Goal: Information Seeking & Learning: Learn about a topic

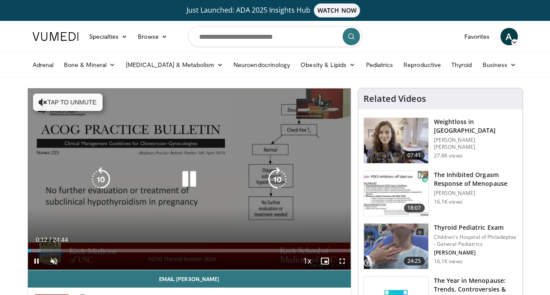
click at [38, 102] on button "Tap to unmute" at bounding box center [68, 102] width 70 height 17
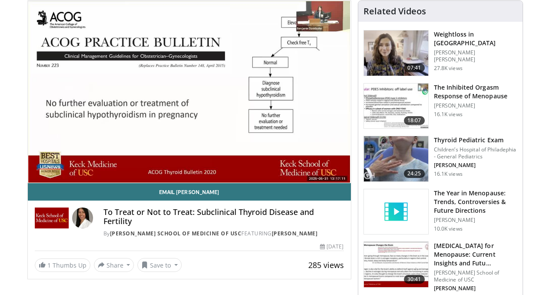
scroll to position [74, 0]
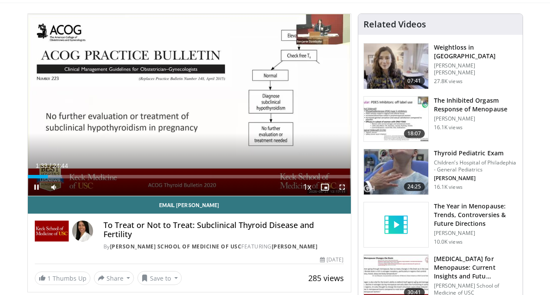
click at [348, 196] on span "Video Player" at bounding box center [342, 186] width 17 height 17
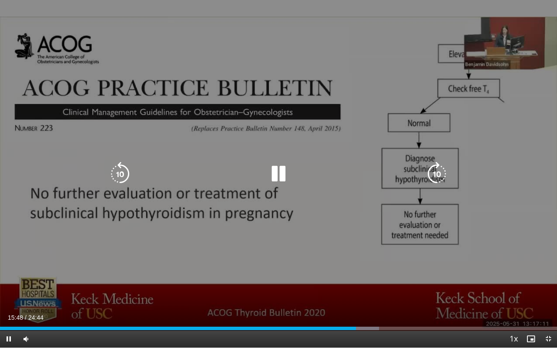
click at [281, 172] on icon "Video Player" at bounding box center [278, 174] width 24 height 24
click at [275, 174] on icon "Video Player" at bounding box center [278, 174] width 24 height 24
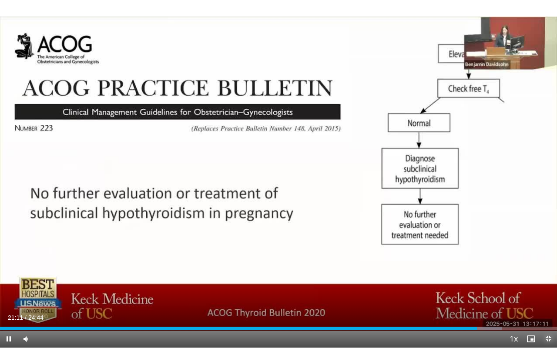
click at [548, 295] on span "Video Player" at bounding box center [548, 338] width 17 height 17
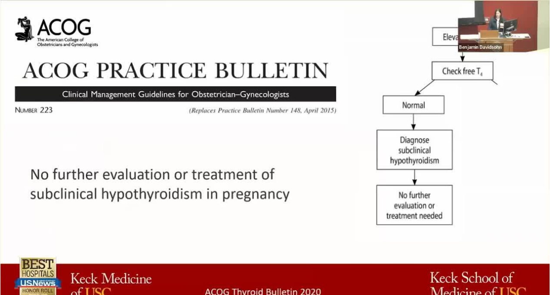
scroll to position [0, 0]
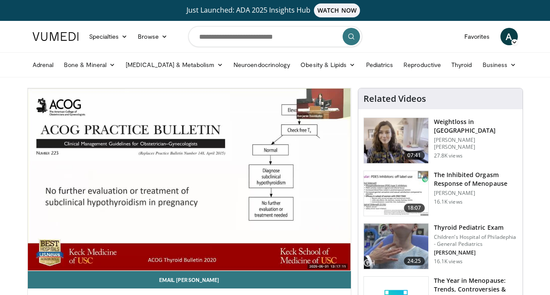
click at [403, 144] on img at bounding box center [396, 140] width 64 height 45
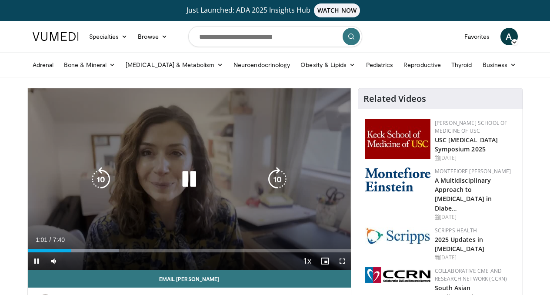
click at [341, 92] on div "10 seconds Tap to unmute" at bounding box center [189, 178] width 323 height 181
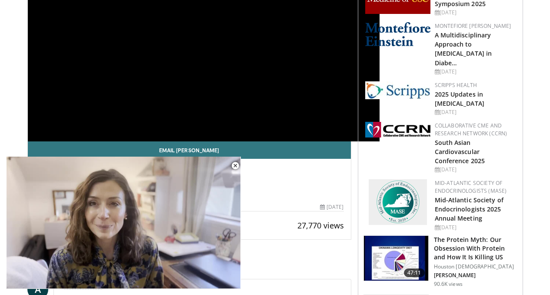
scroll to position [35, 0]
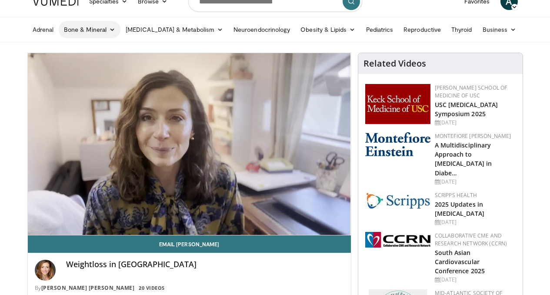
click at [72, 30] on link "Bone & Mineral" at bounding box center [90, 29] width 62 height 17
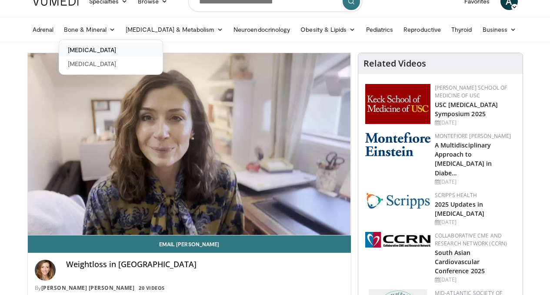
click at [70, 47] on link "[MEDICAL_DATA]" at bounding box center [111, 50] width 104 height 14
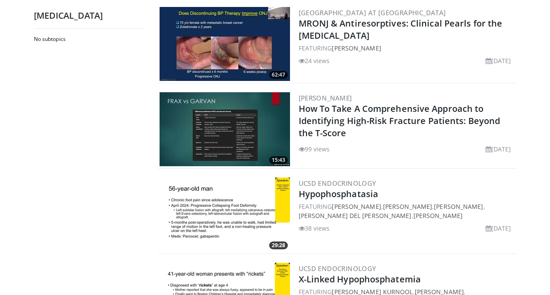
scroll to position [600, 0]
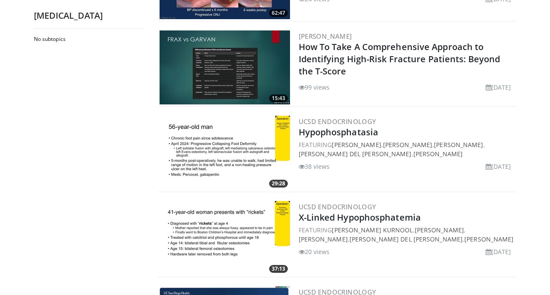
click at [225, 75] on img at bounding box center [225, 67] width 131 height 74
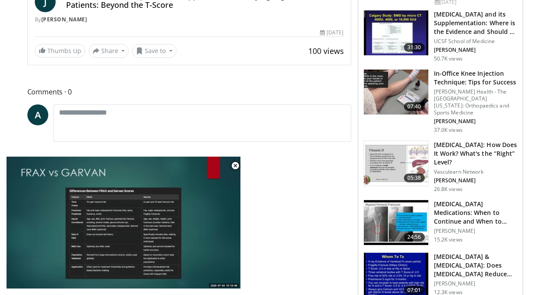
scroll to position [315, 0]
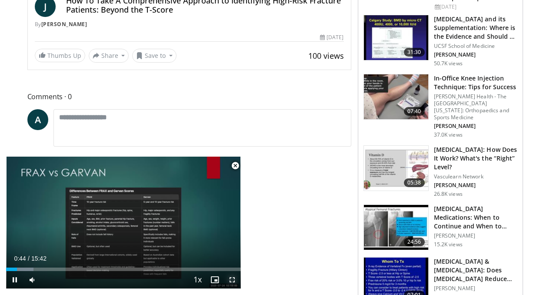
click at [231, 282] on span "Video Player" at bounding box center [232, 279] width 17 height 17
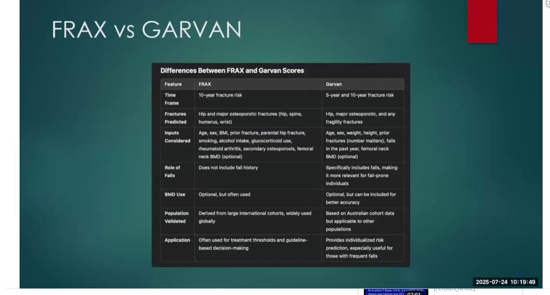
scroll to position [117, 0]
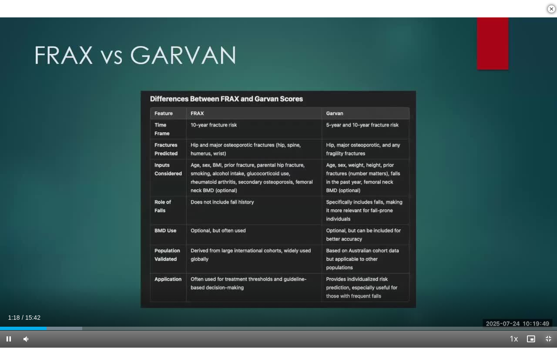
click at [548, 295] on span "Video Player" at bounding box center [548, 338] width 17 height 17
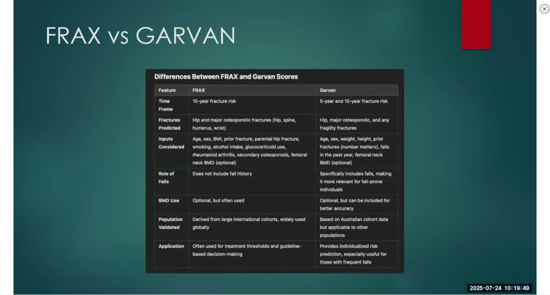
scroll to position [859, 0]
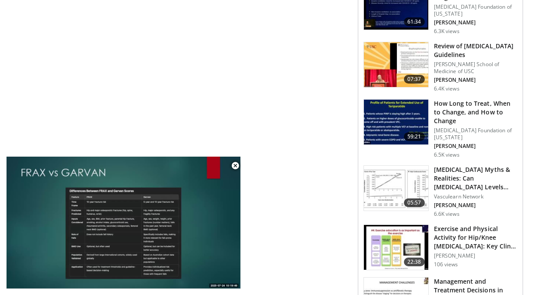
click at [400, 100] on img at bounding box center [396, 122] width 64 height 45
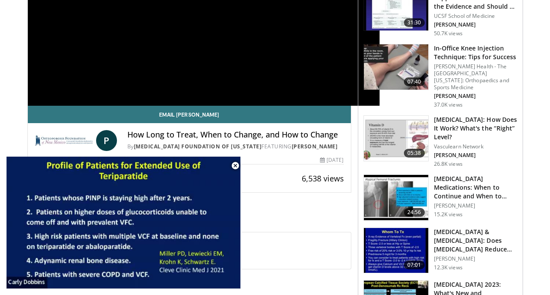
scroll to position [245, 0]
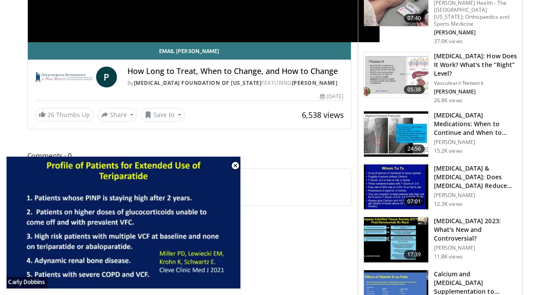
click at [406, 122] on img at bounding box center [396, 133] width 64 height 45
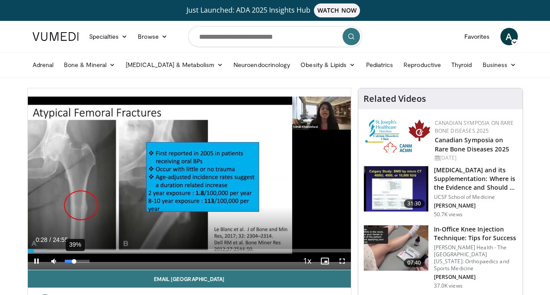
click at [65, 263] on div "39%" at bounding box center [77, 261] width 25 height 3
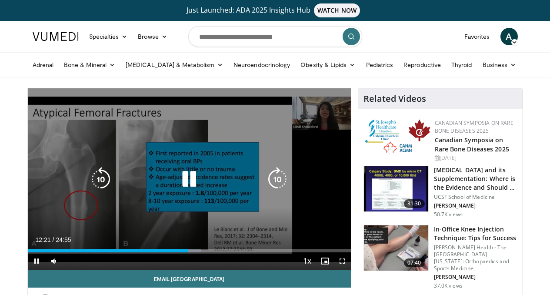
click at [182, 187] on icon "Video Player" at bounding box center [189, 179] width 24 height 24
